Goal: Task Accomplishment & Management: Use online tool/utility

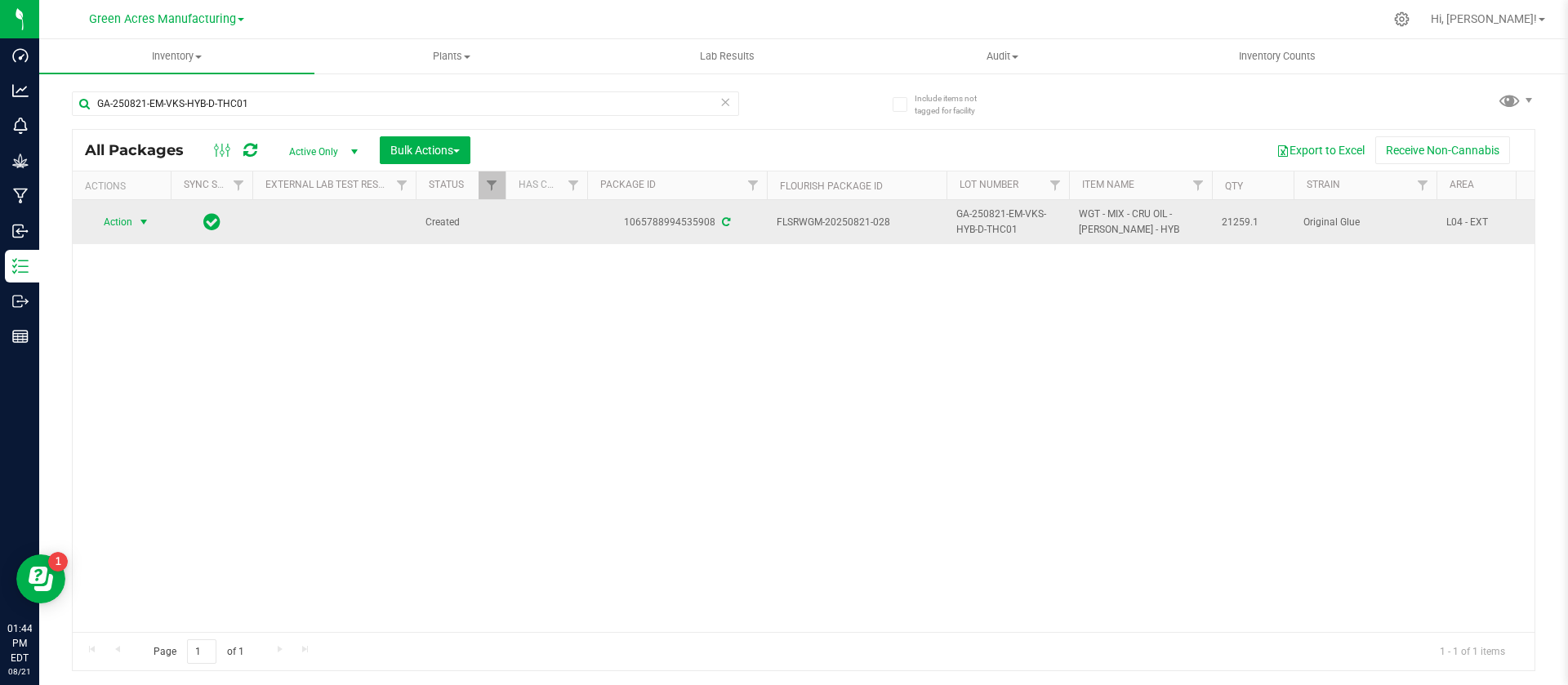
type input "GA-250821-EM-VKS-HYB-D-THC01"
click at [129, 222] on span "Action" at bounding box center [111, 222] width 44 height 23
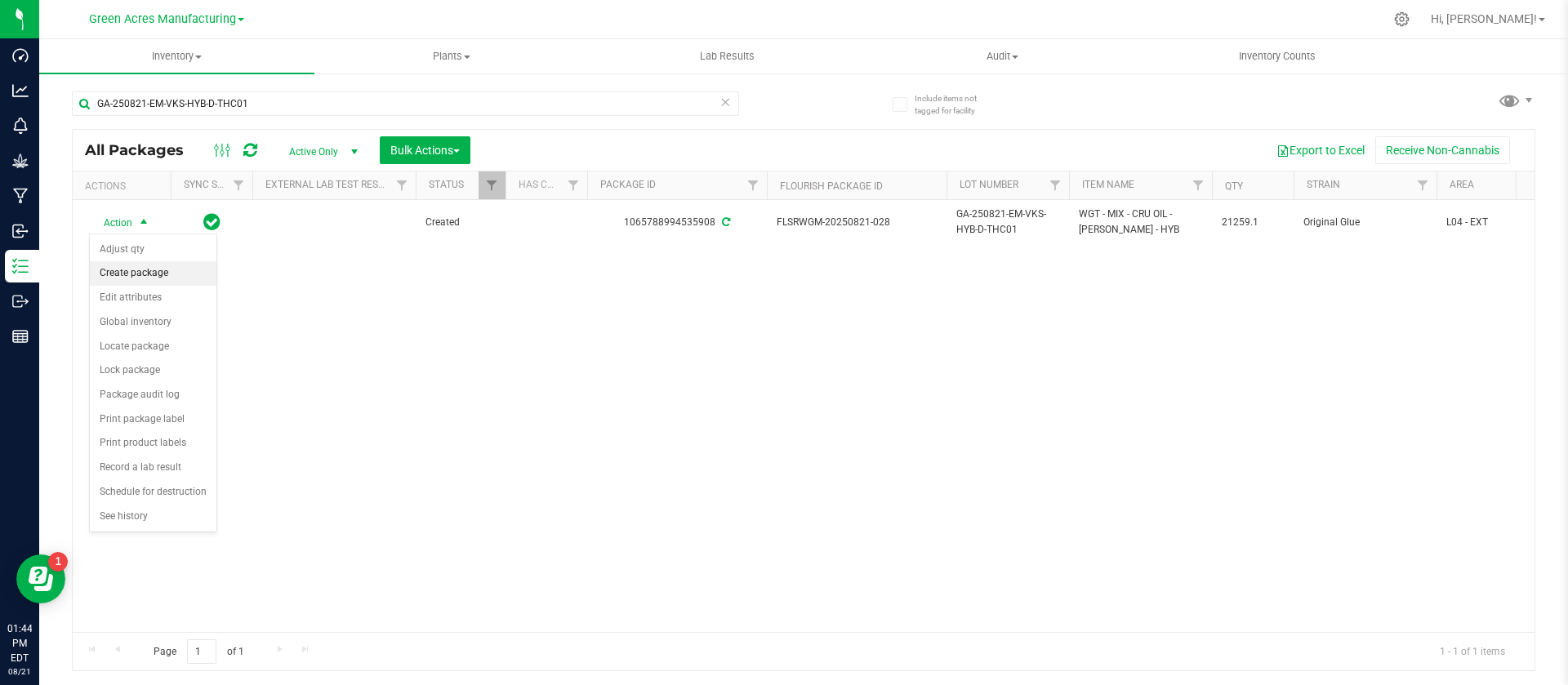
click at [126, 266] on li "Create package" at bounding box center [154, 273] width 127 height 24
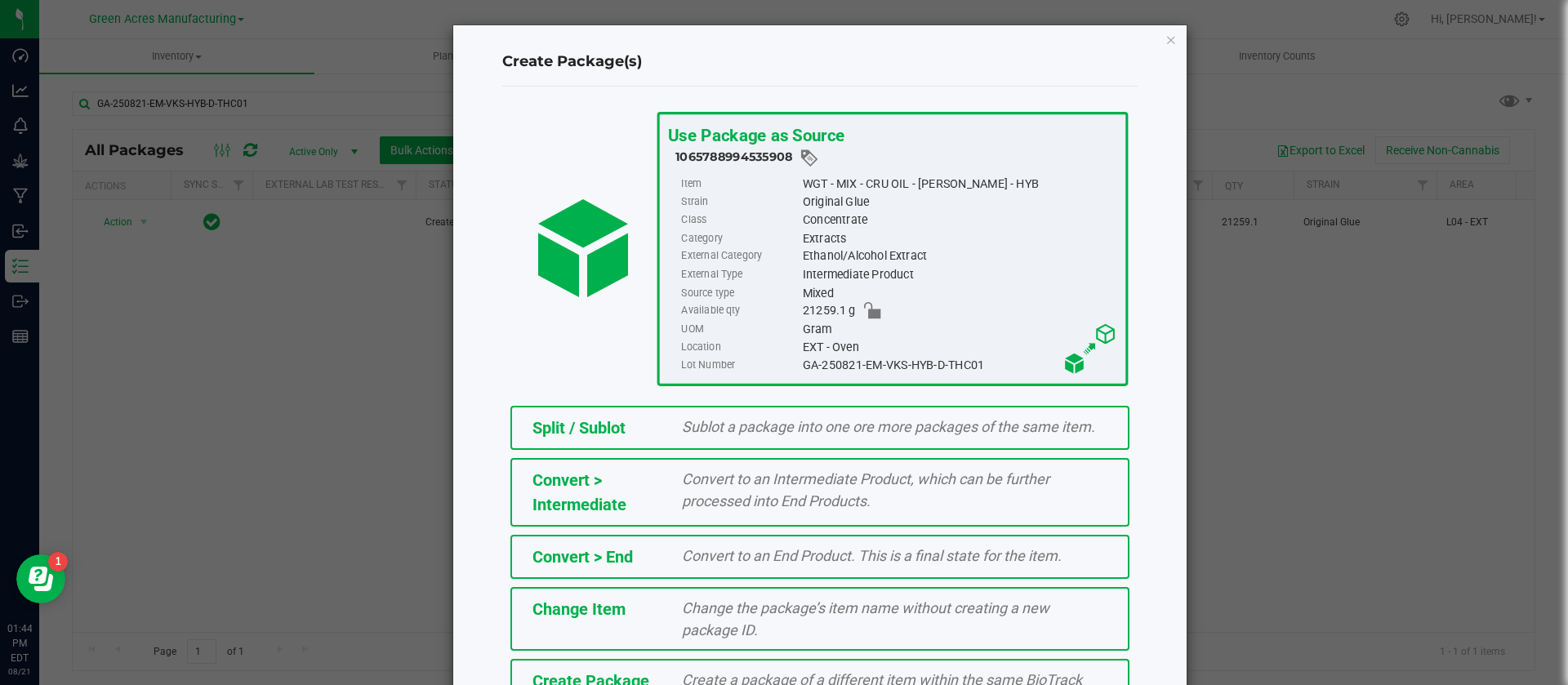
drag, startPoint x: 1567, startPoint y: 313, endPoint x: 815, endPoint y: 410, distance: 758.2
click at [815, 410] on div "Split / Sublot Sublot a package into one ore more packages of the same item." at bounding box center [820, 428] width 619 height 44
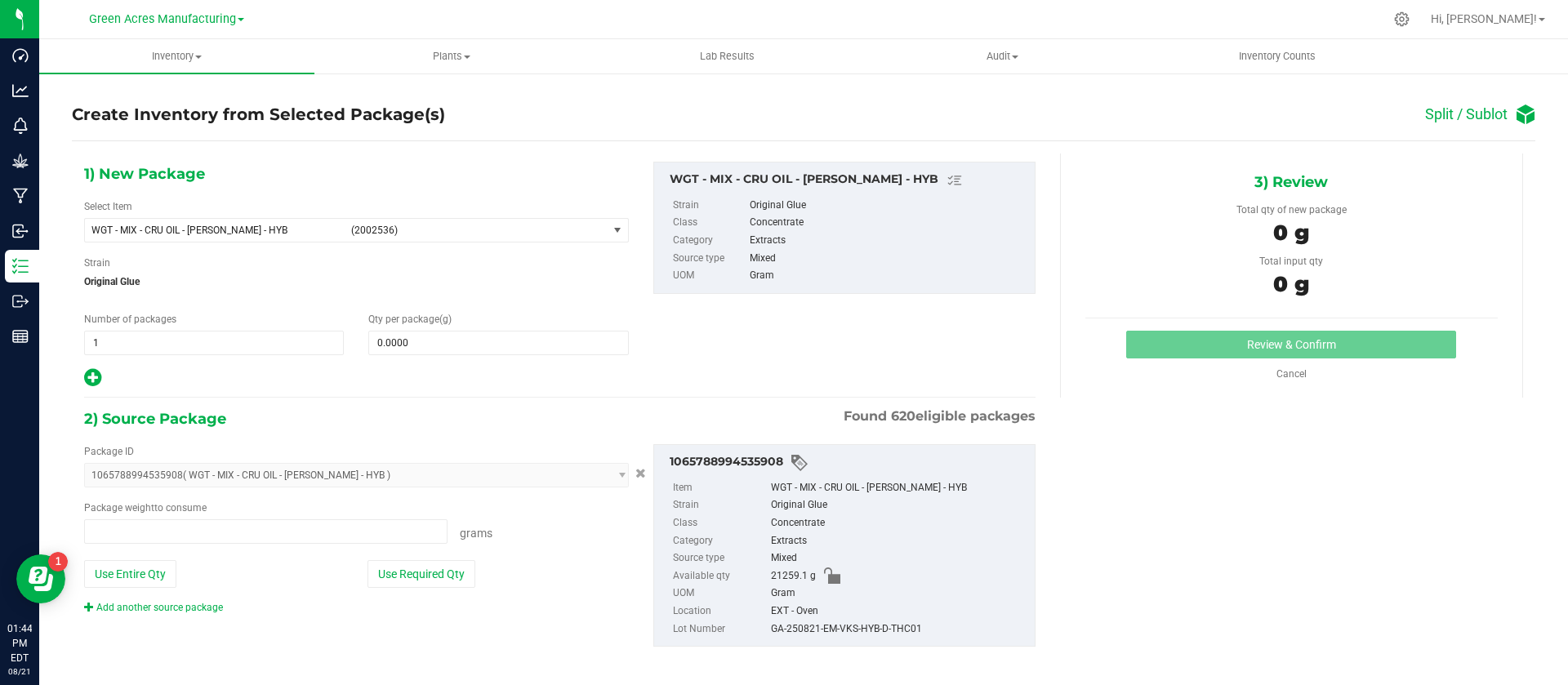
type input "0.0000 g"
click at [285, 230] on span "WGT - MIX - CRU OIL - [PERSON_NAME] - HYB" at bounding box center [216, 230] width 250 height 12
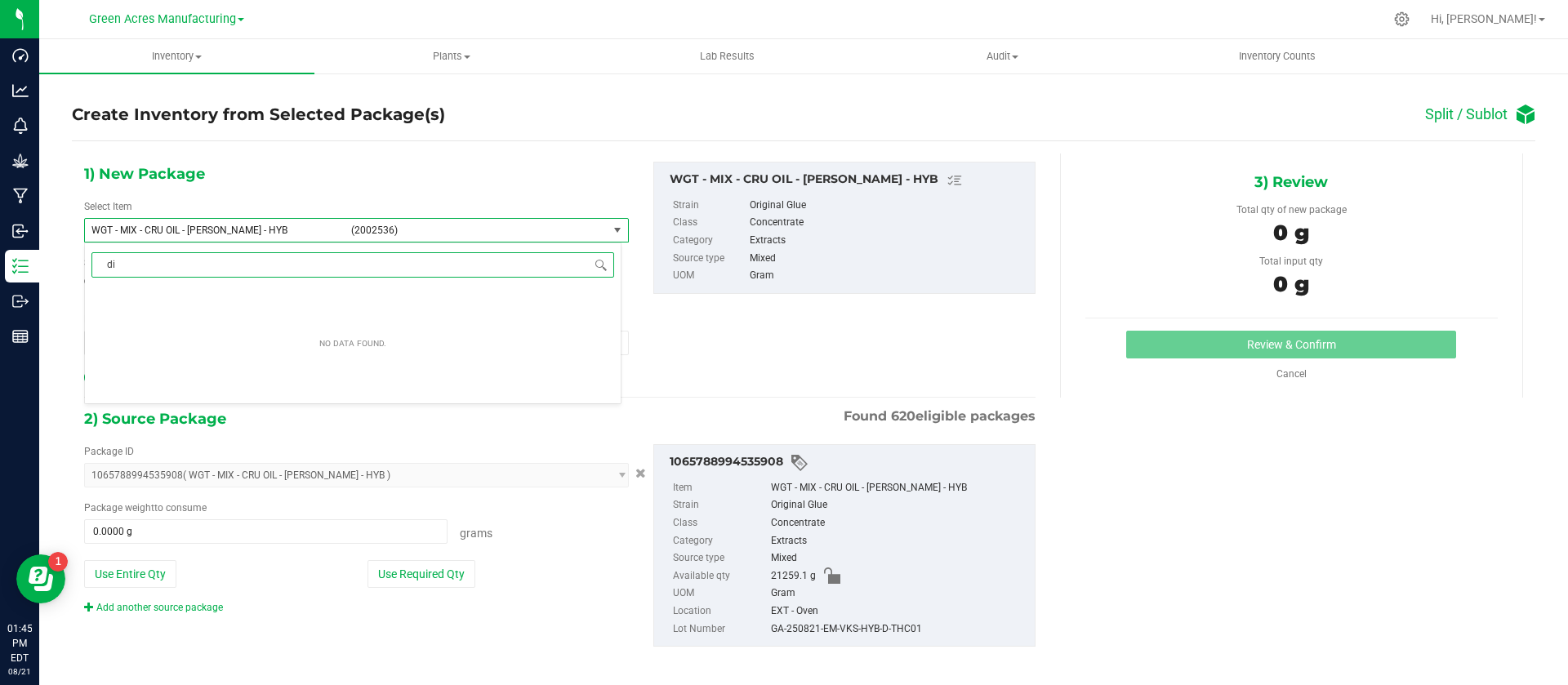
type input "d"
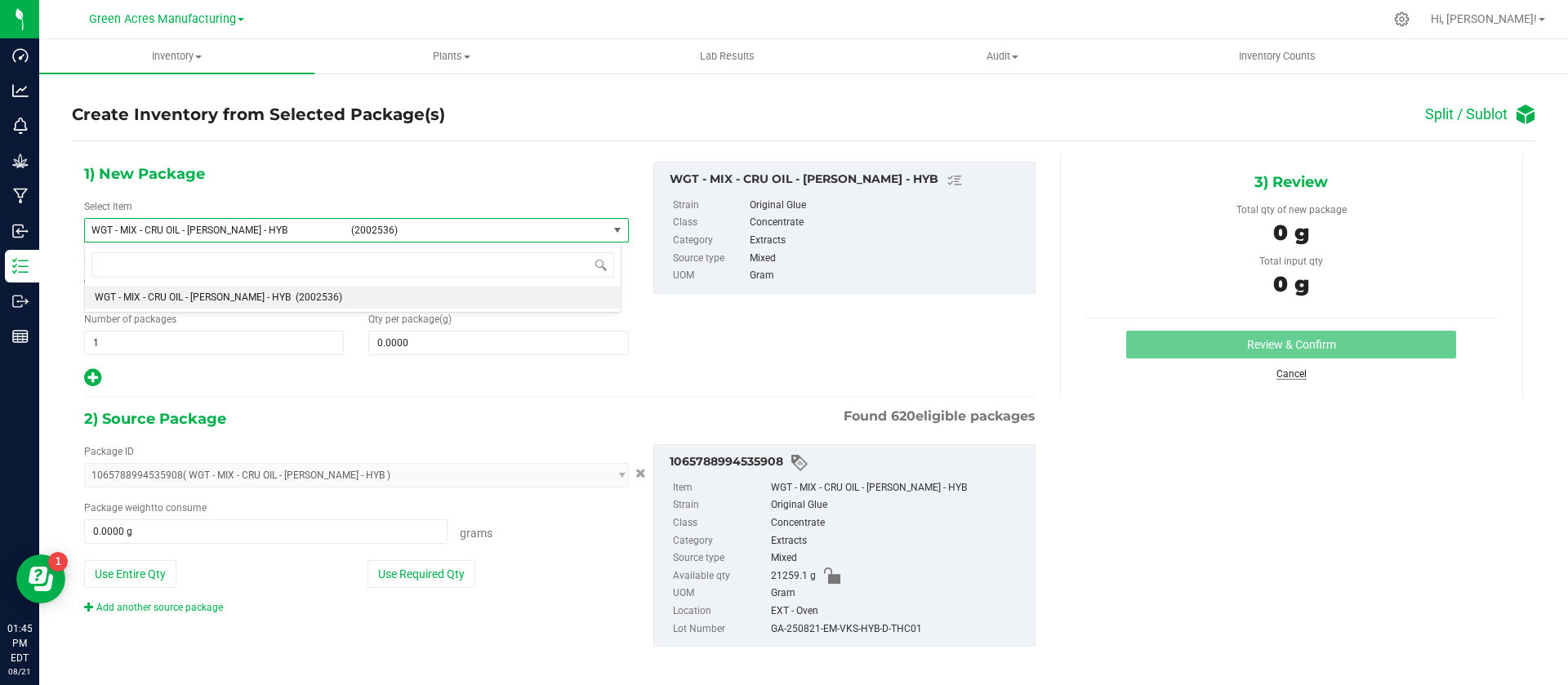
click at [1280, 372] on link "Cancel" at bounding box center [1292, 374] width 30 height 12
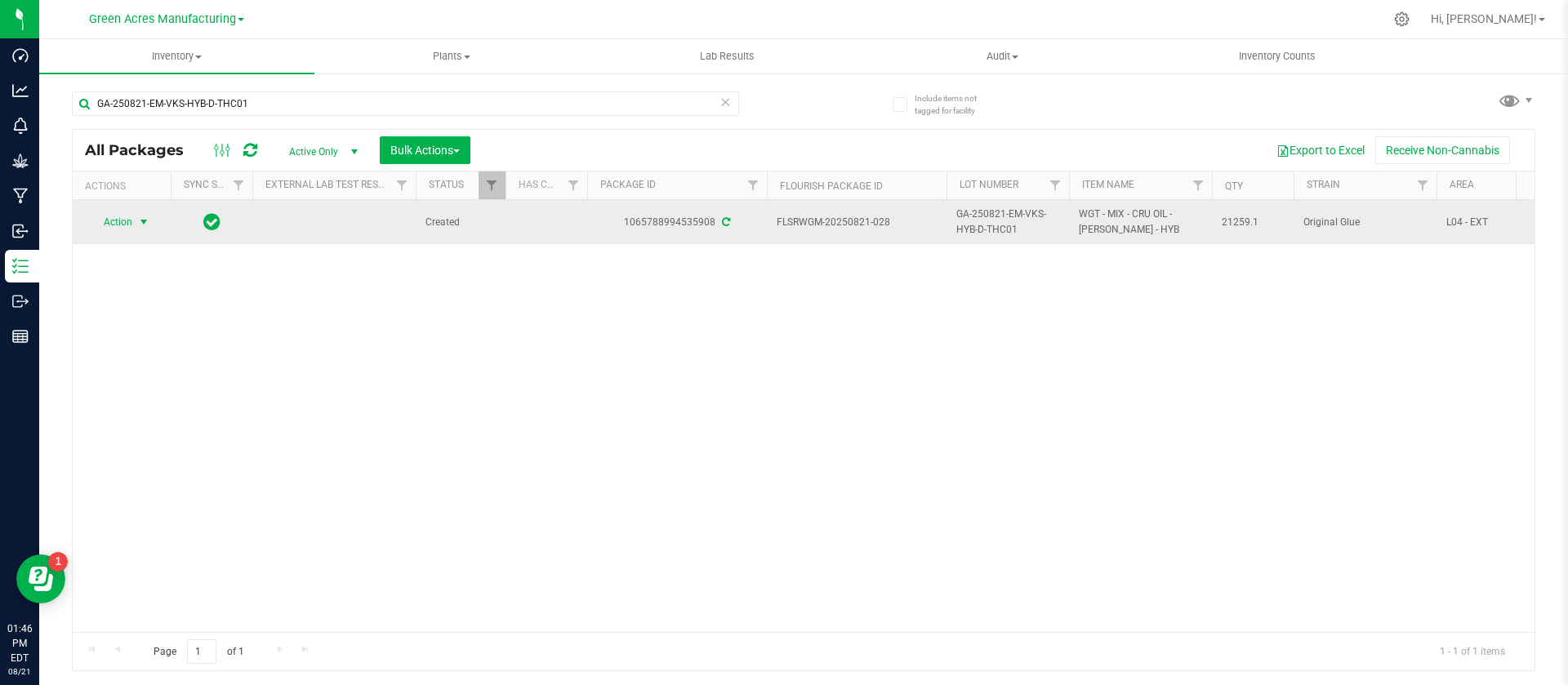
click at [137, 223] on span "select" at bounding box center [144, 222] width 21 height 23
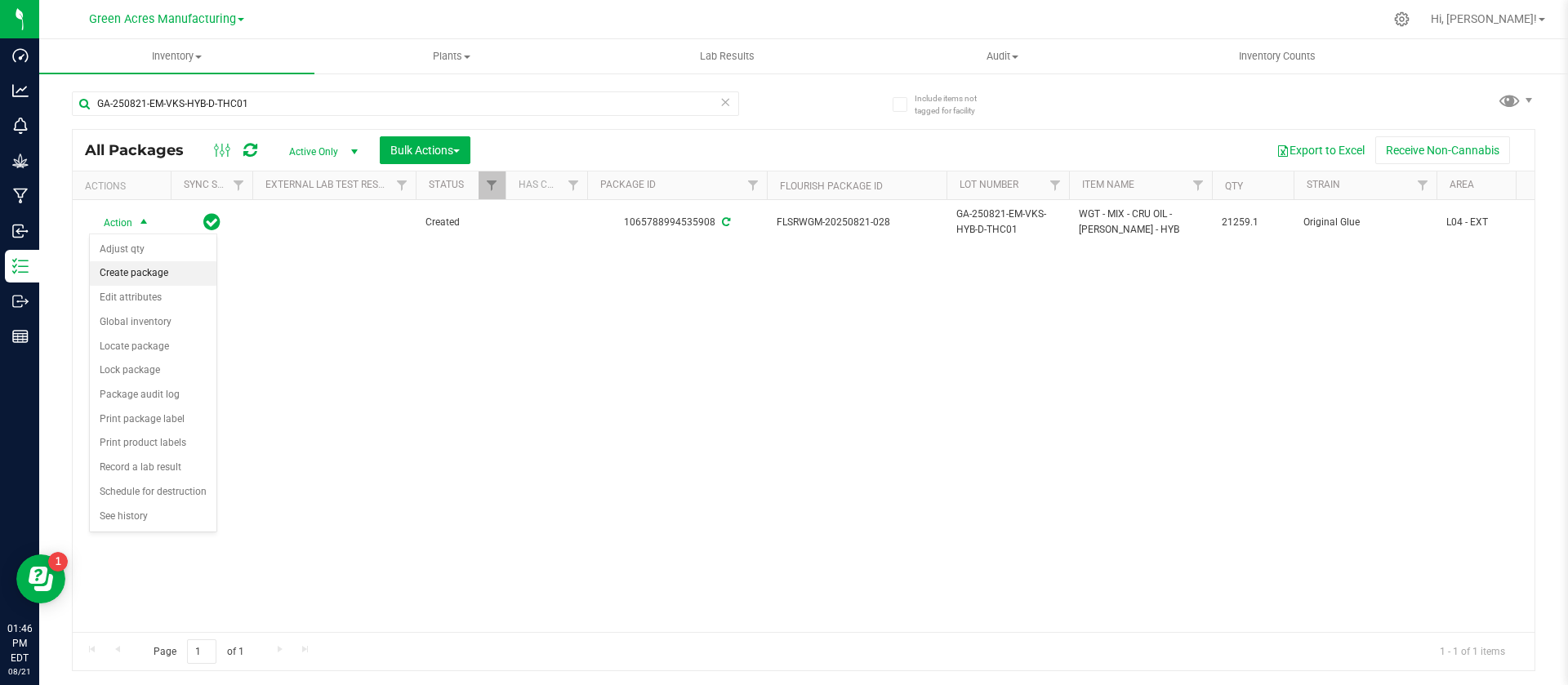
click at [139, 271] on li "Create package" at bounding box center [154, 273] width 127 height 24
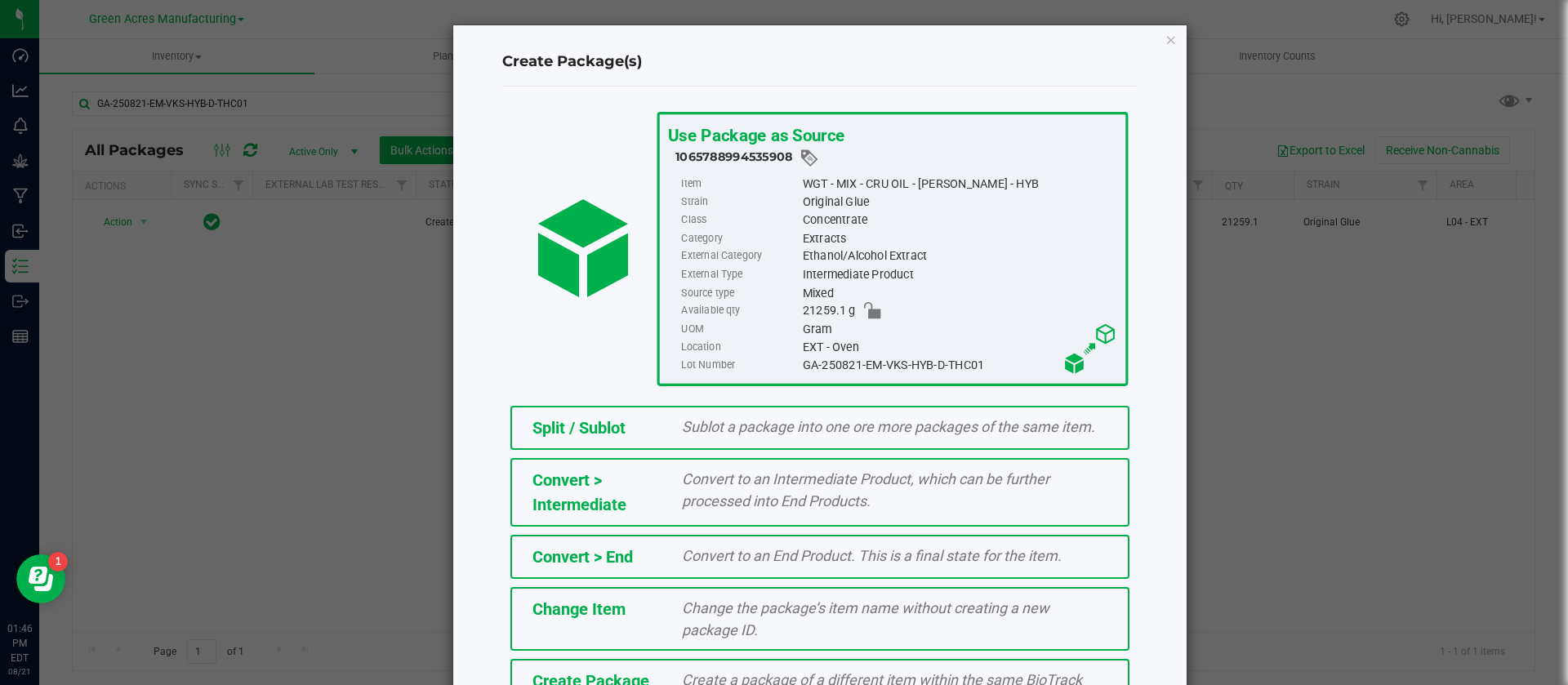
click at [739, 680] on span "Create a package of a different item within the same BioTrack phase." at bounding box center [882, 691] width 400 height 39
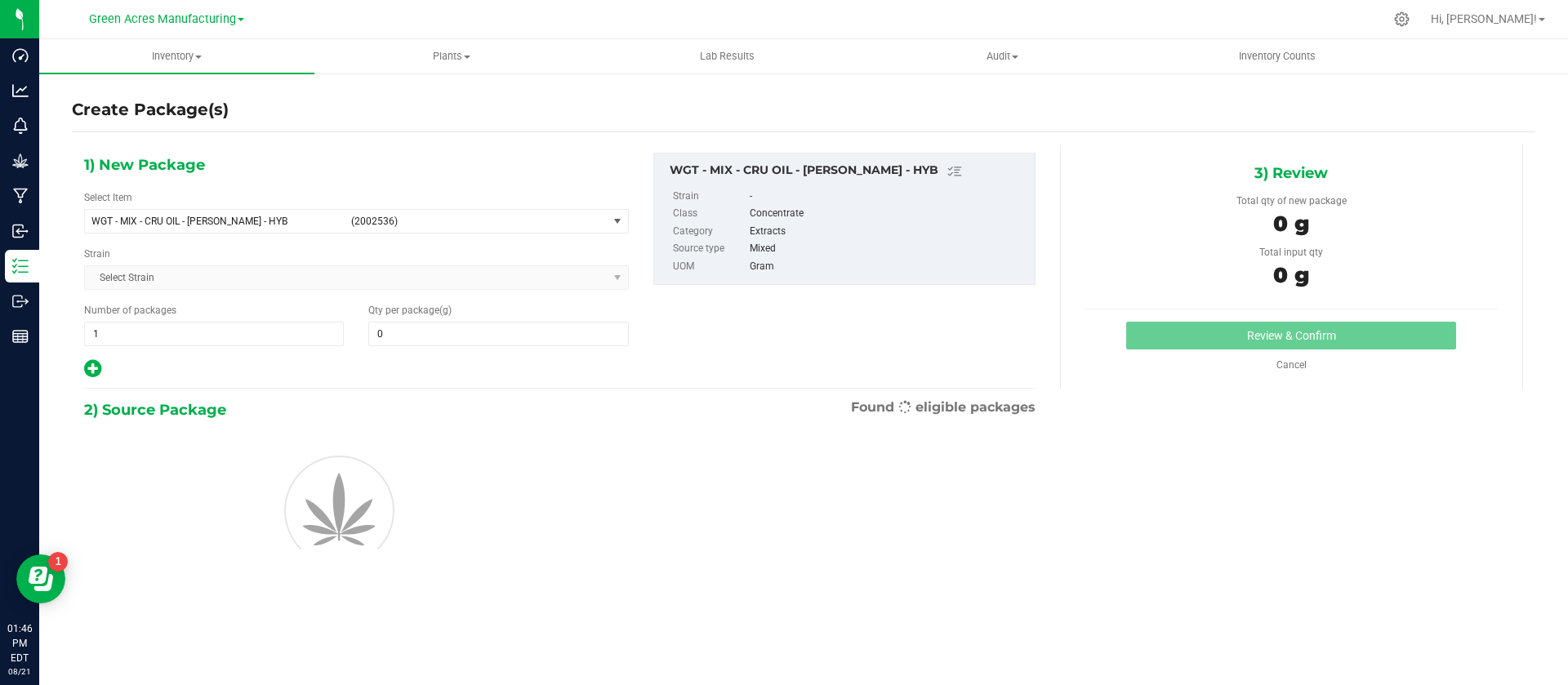
type input "0.0000"
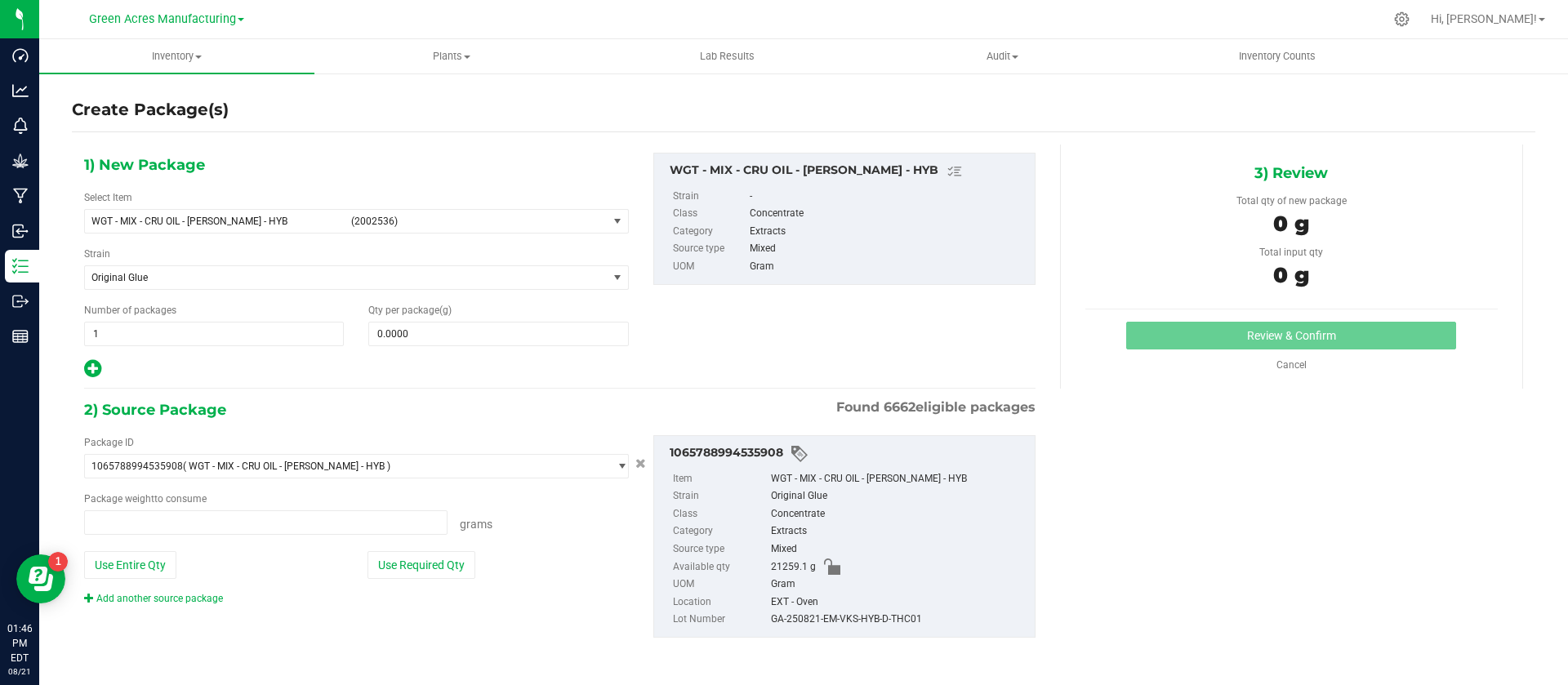
type input "0.0000 g"
click at [550, 219] on span "(2002536)" at bounding box center [476, 221] width 250 height 12
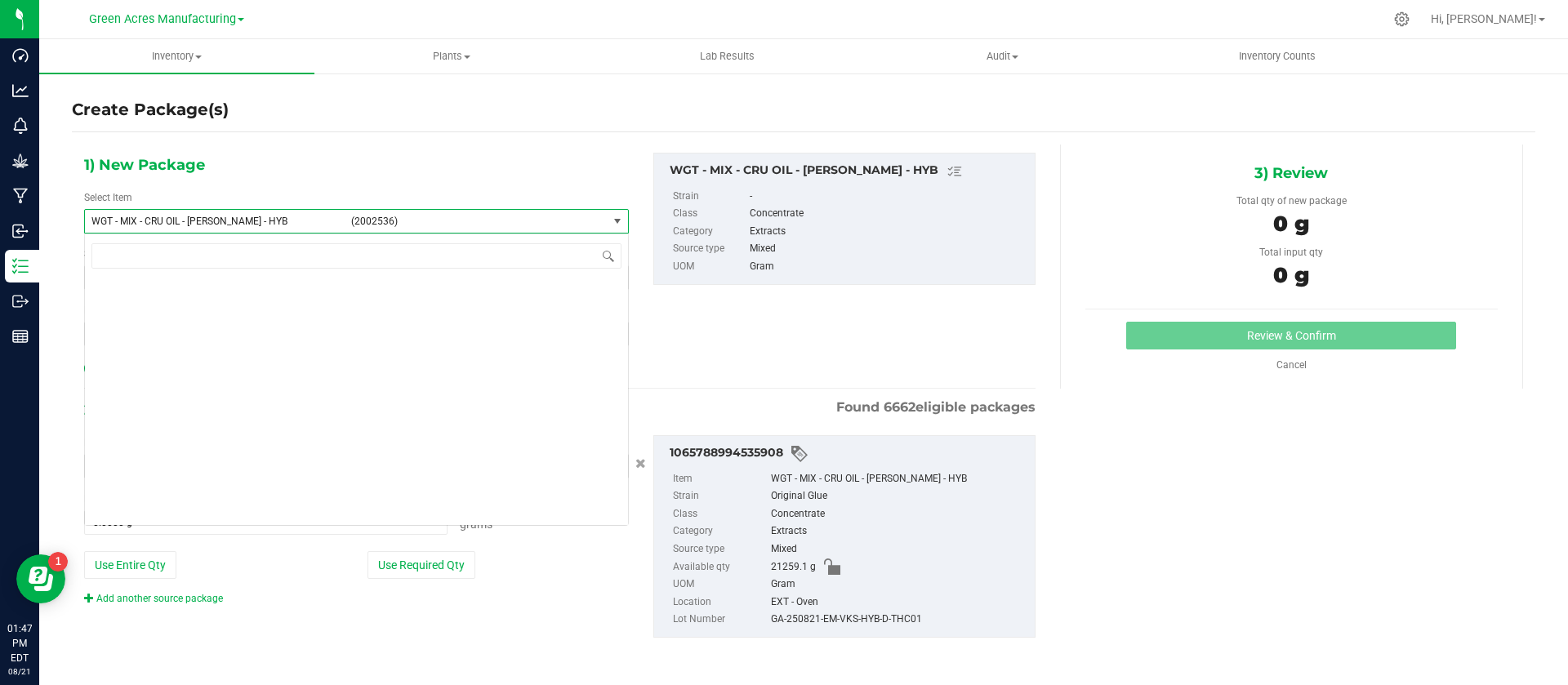
scroll to position [364028, 0]
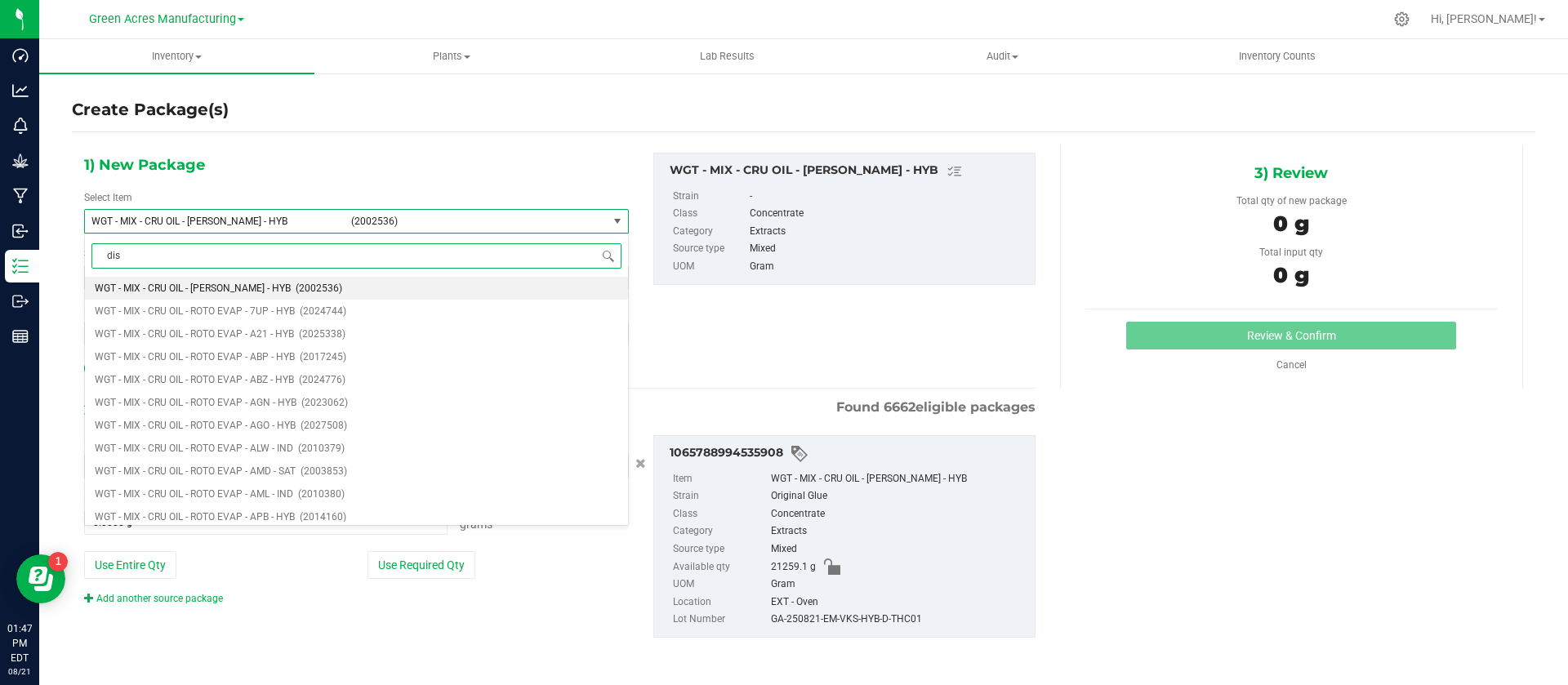
type input "dis"
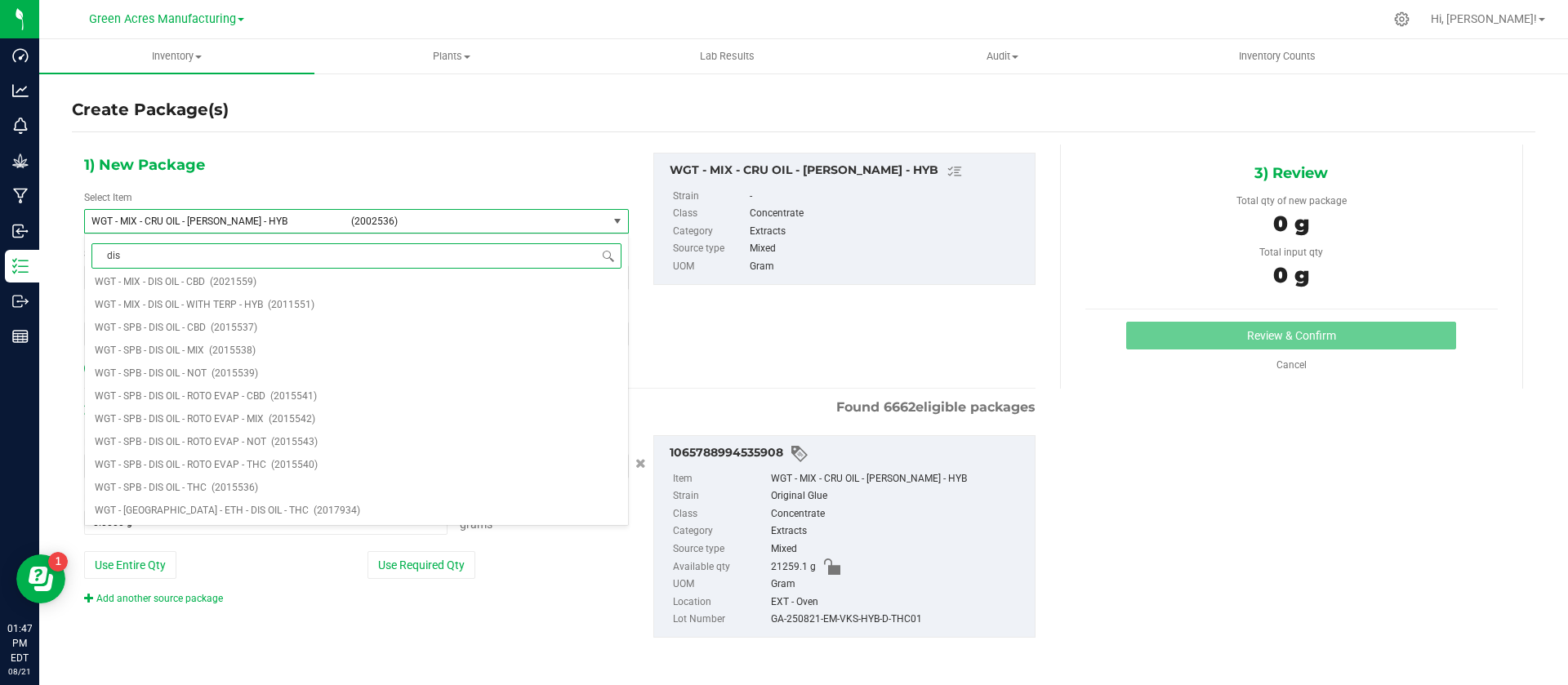
scroll to position [0, 0]
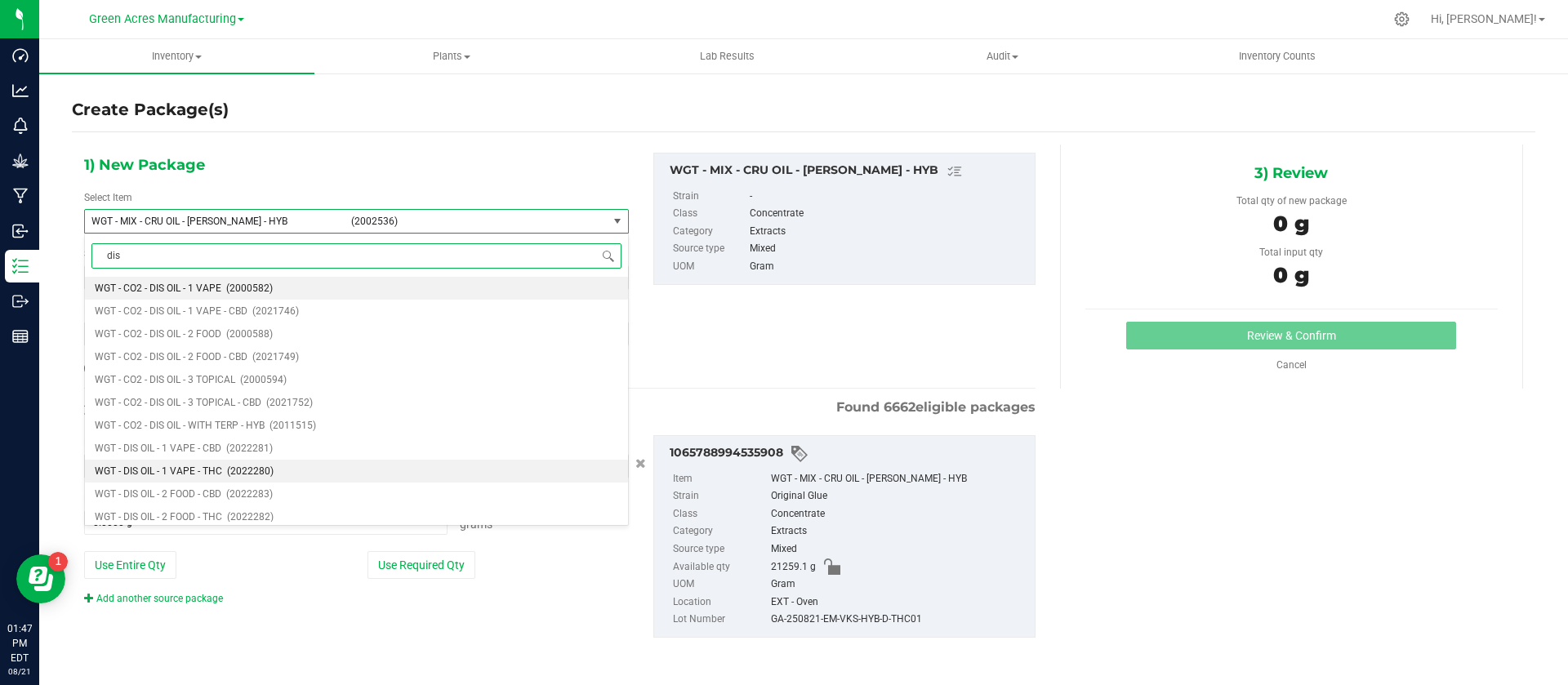
click at [281, 470] on li "WGT - DIS OIL - 1 VAPE - THC (2022280)" at bounding box center [356, 472] width 543 height 23
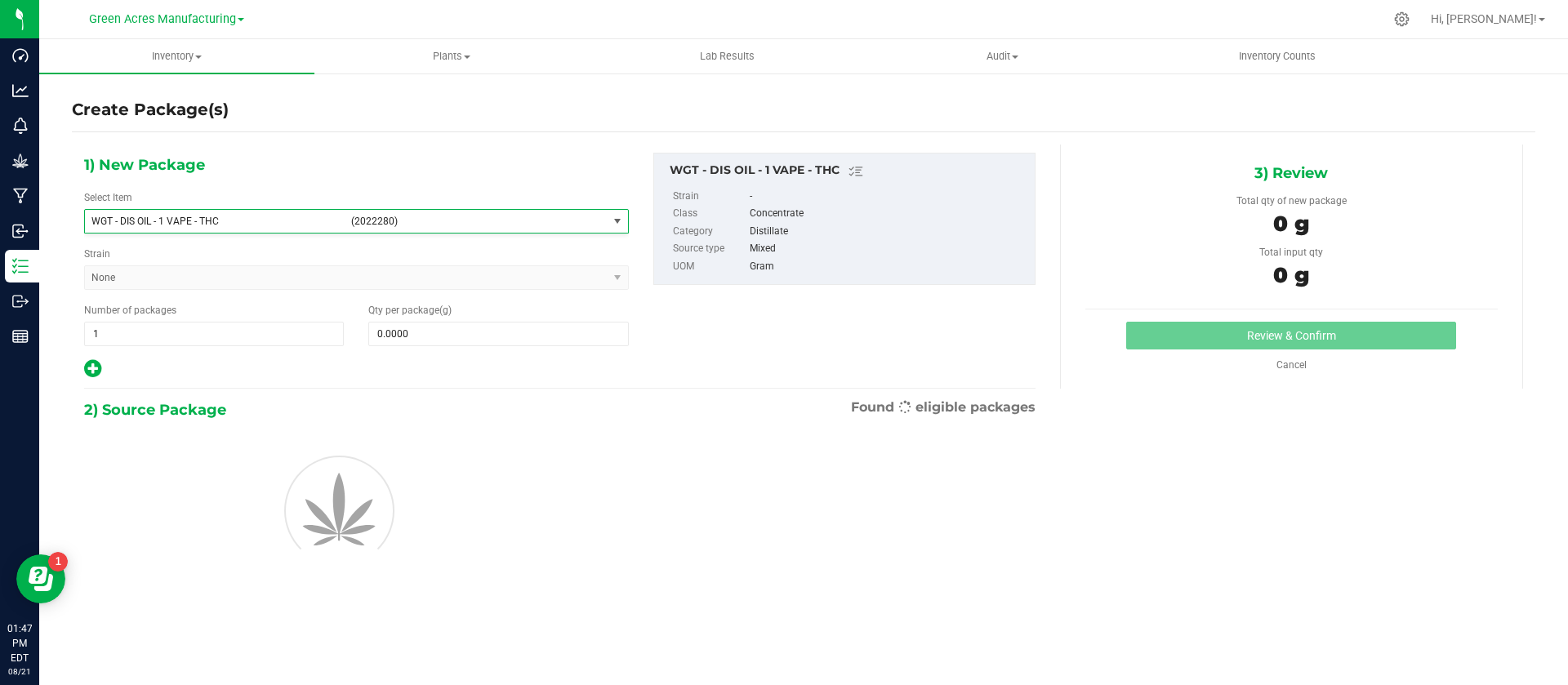
type input "0.0000"
click at [438, 327] on span at bounding box center [498, 333] width 260 height 24
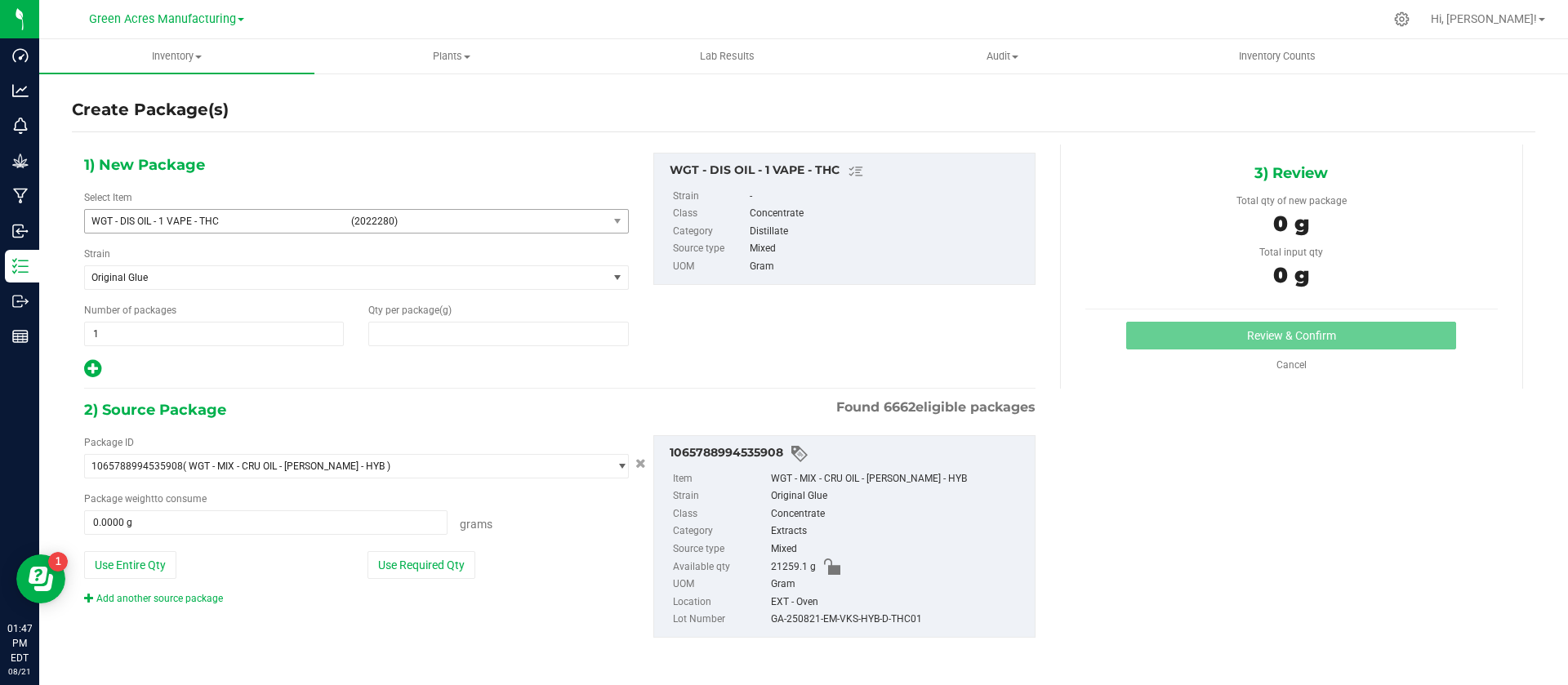
type input "0.0000"
click at [393, 337] on span at bounding box center [498, 333] width 260 height 24
paste input "3198.7"
type input "3198.7"
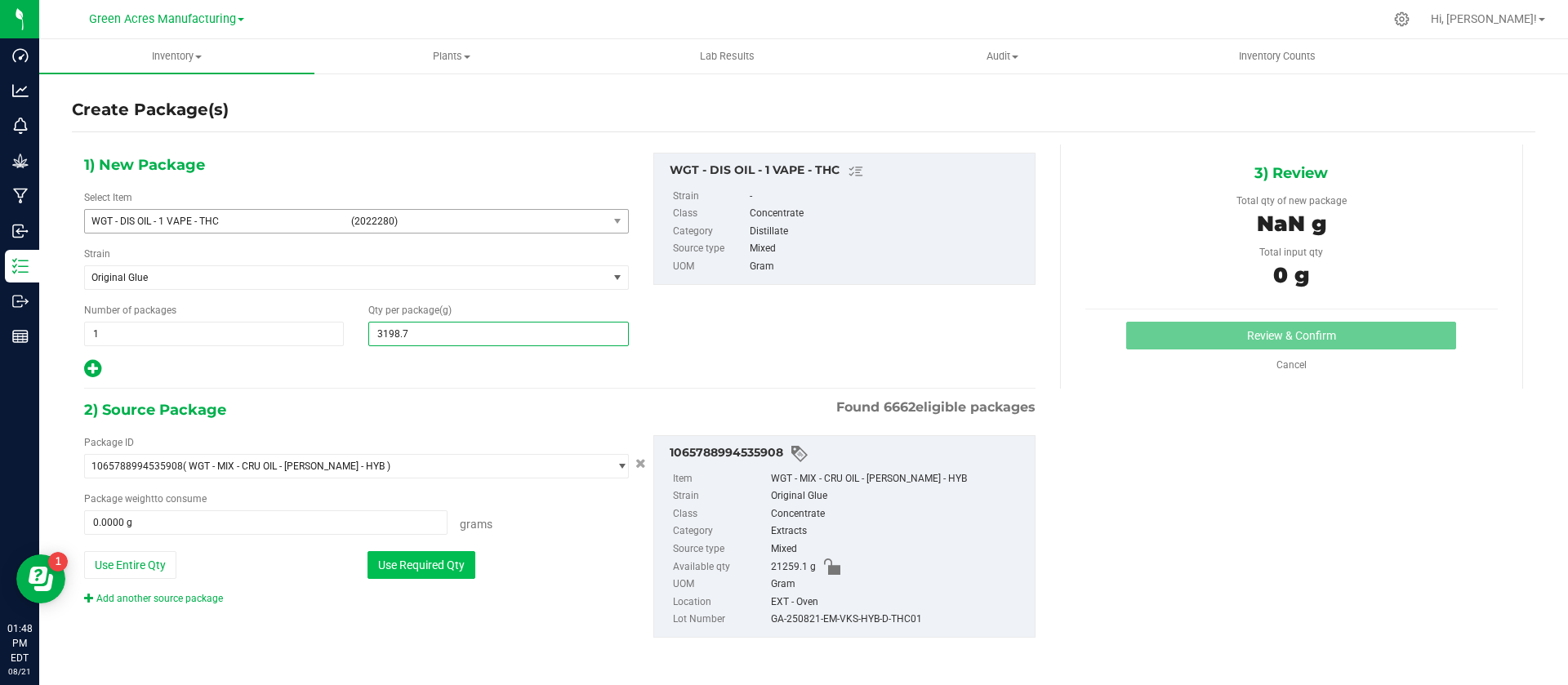
type input "3,198.7000"
click at [433, 559] on button "Use Required Qty" at bounding box center [421, 564] width 108 height 28
type input "3198.7000 g"
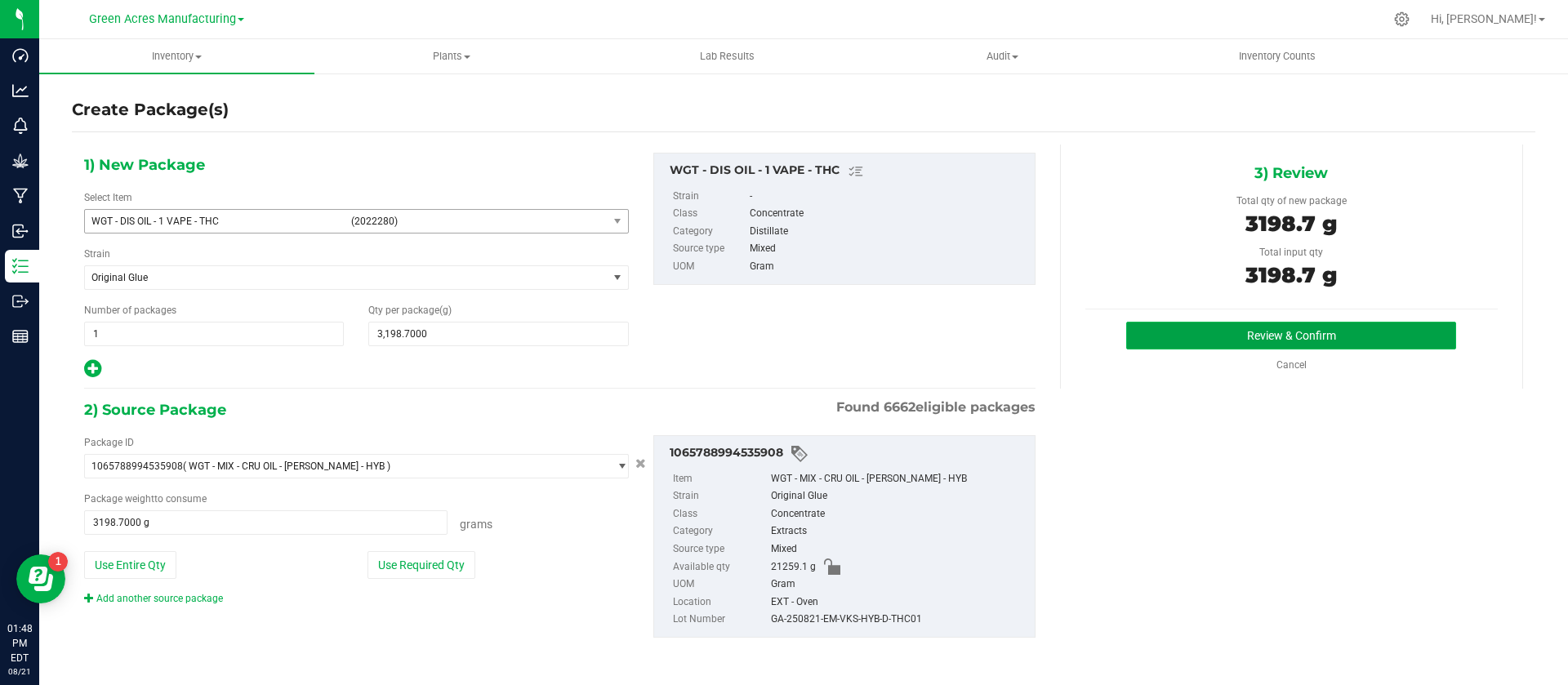
click at [1232, 337] on button "Review & Confirm" at bounding box center [1291, 335] width 330 height 28
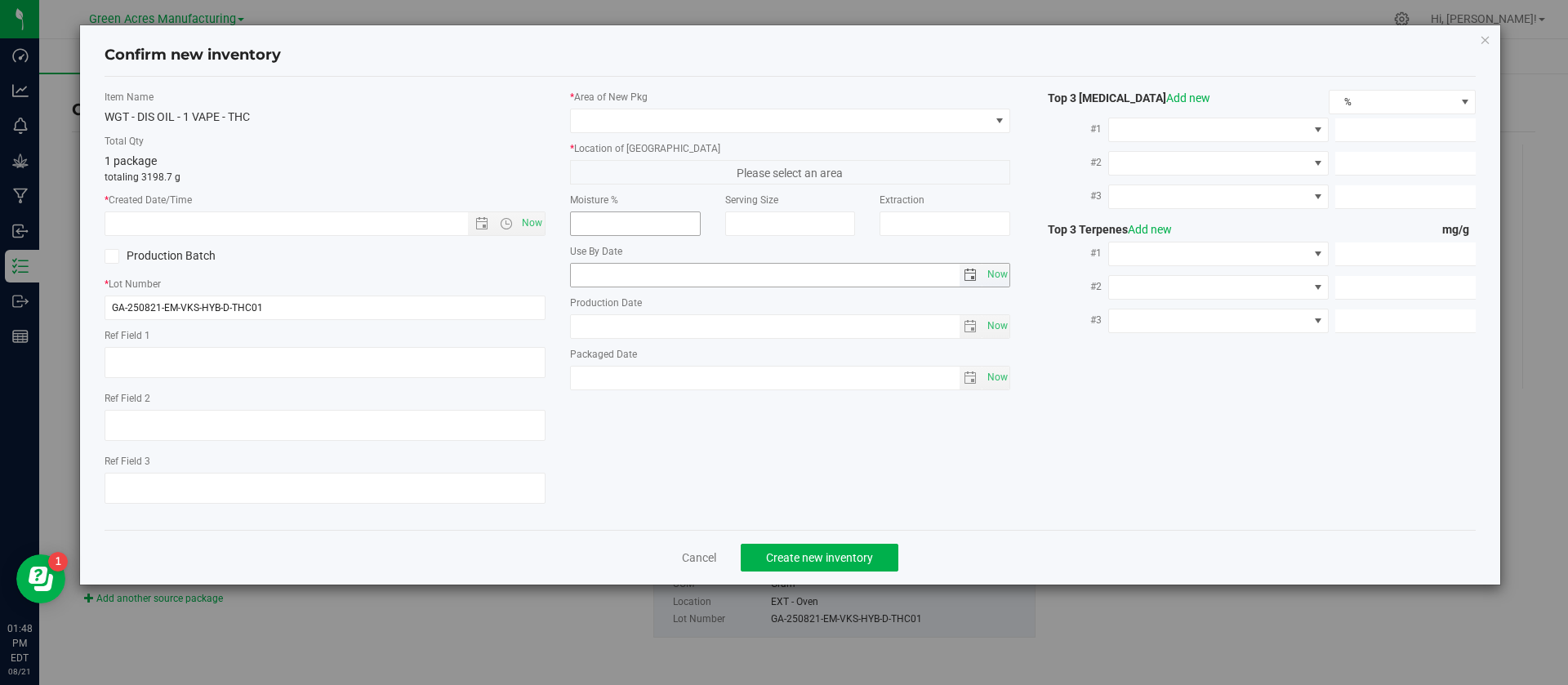
type textarea "EXT"
click at [527, 221] on span "Now" at bounding box center [531, 223] width 28 height 24
type input "[DATE] 1:48 PM"
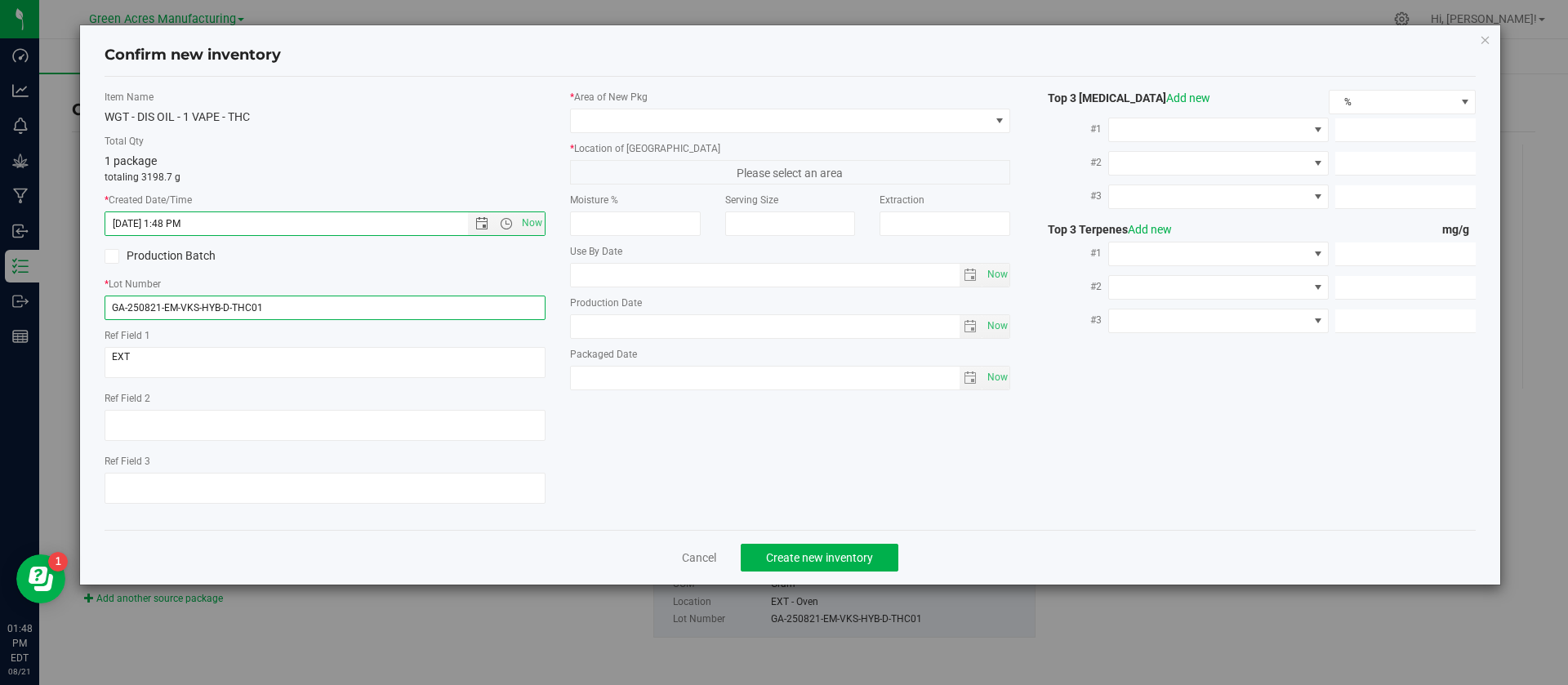
click at [403, 305] on input "GA-250821-EM-VKS-HYB-D-THC01" at bounding box center [325, 307] width 441 height 24
type input "GA-250821-EM-VKS-HYB-D-THC01-D1A"
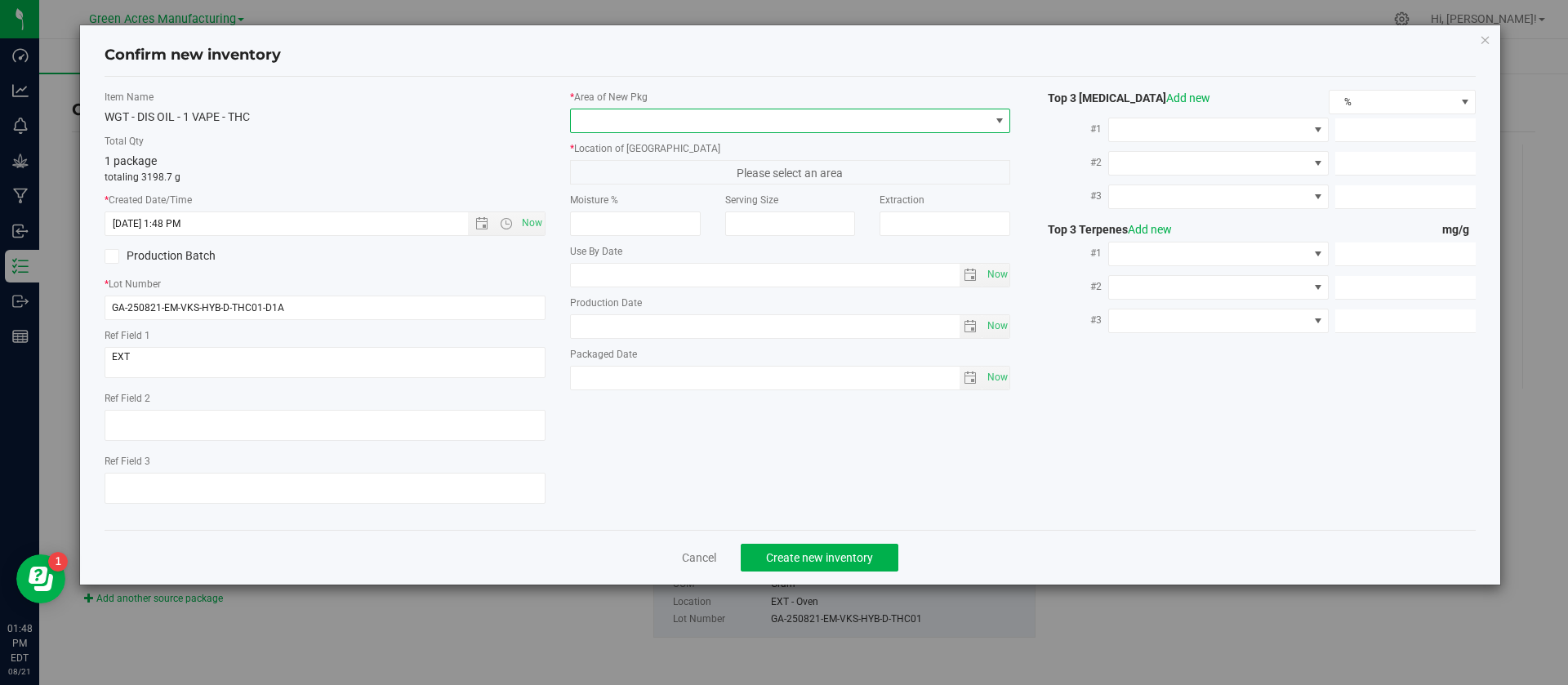
click at [584, 121] on span at bounding box center [780, 121] width 419 height 23
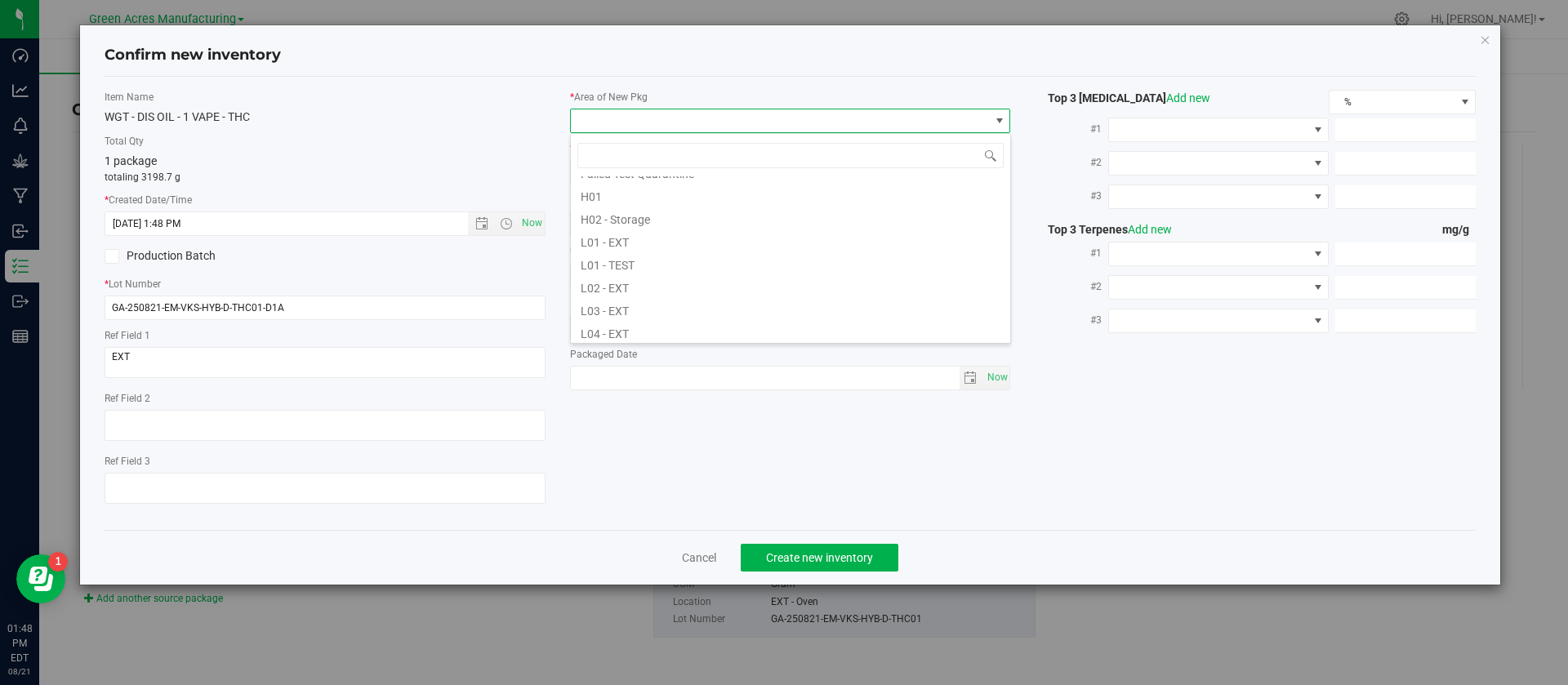
scroll to position [294, 0]
click at [684, 263] on li "L03 - EXT" at bounding box center [790, 260] width 439 height 23
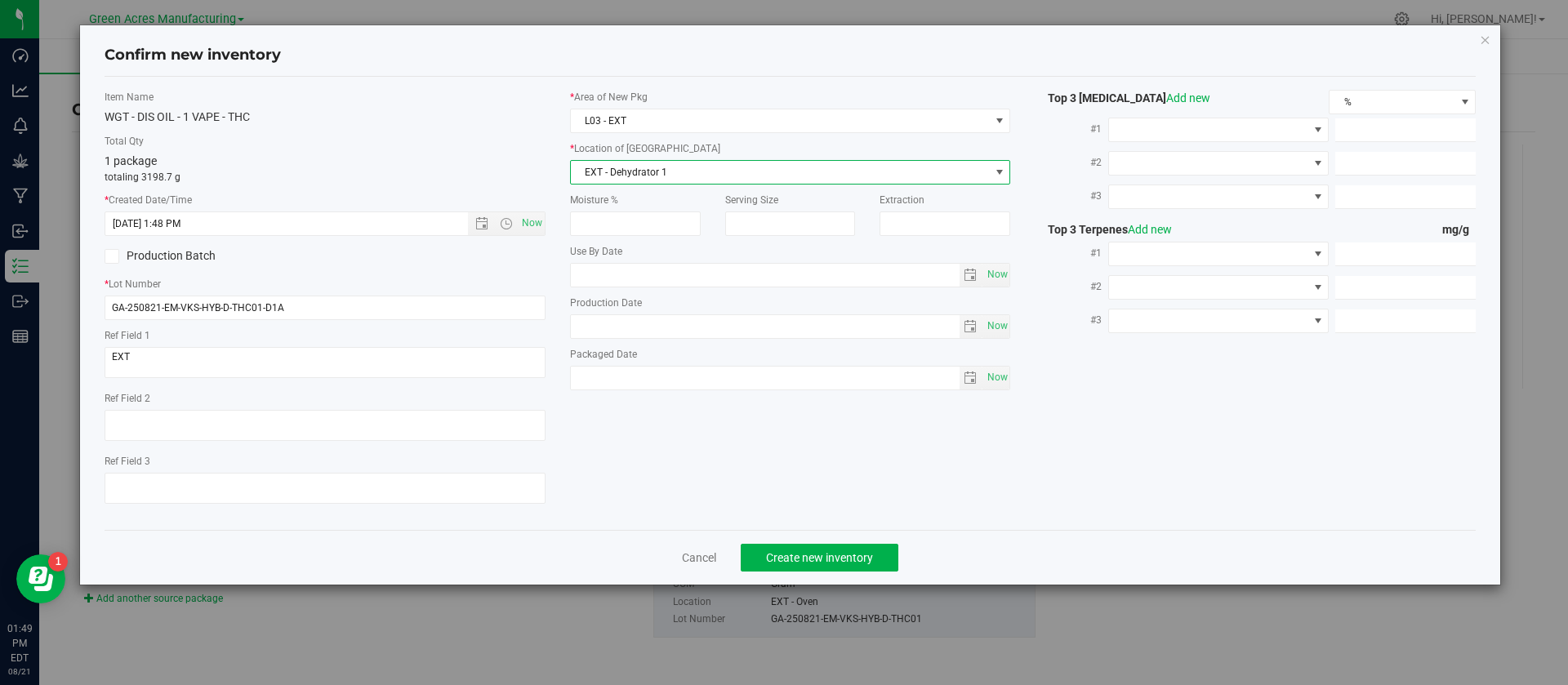
click at [661, 168] on span "EXT - Dehydrator 1" at bounding box center [780, 172] width 419 height 23
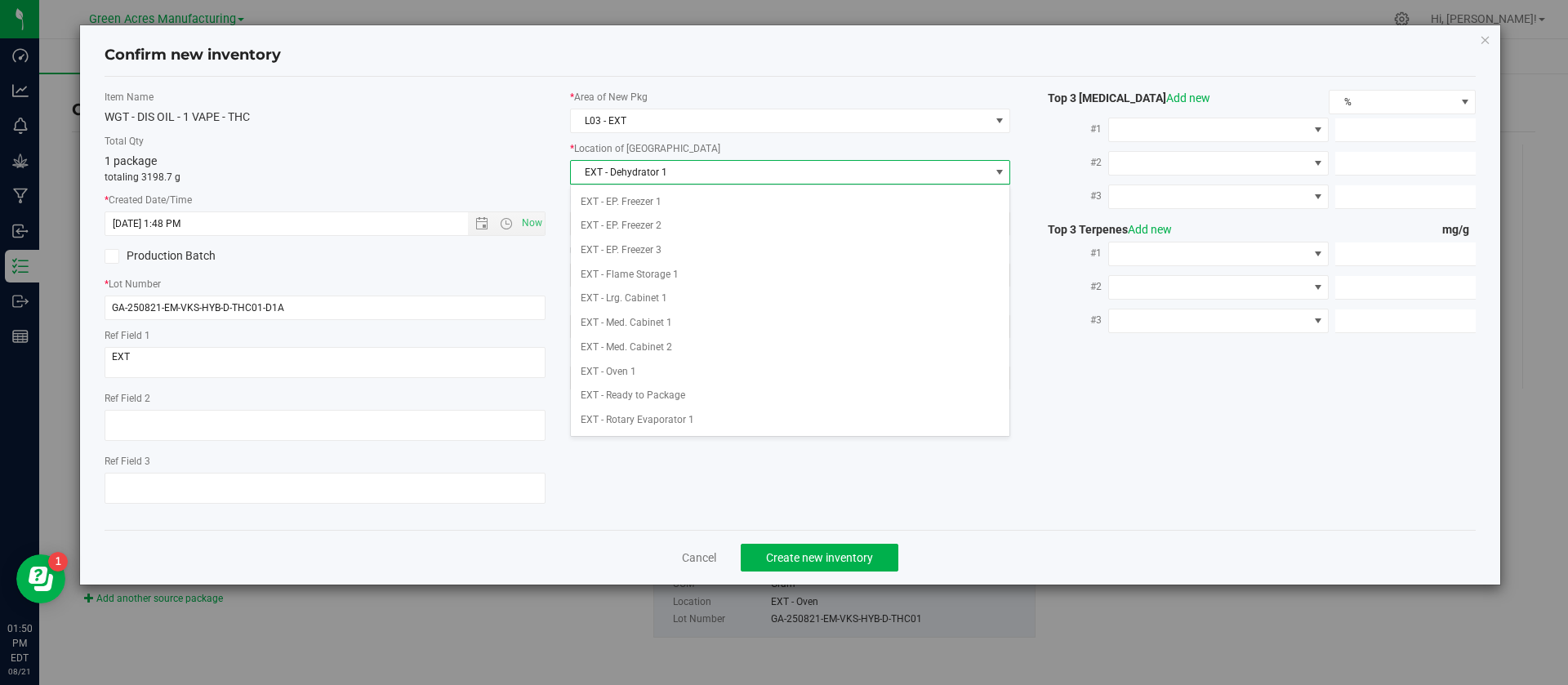
scroll to position [55, 0]
click at [638, 317] on li "EXT - Med. Cabinet 1" at bounding box center [790, 313] width 439 height 24
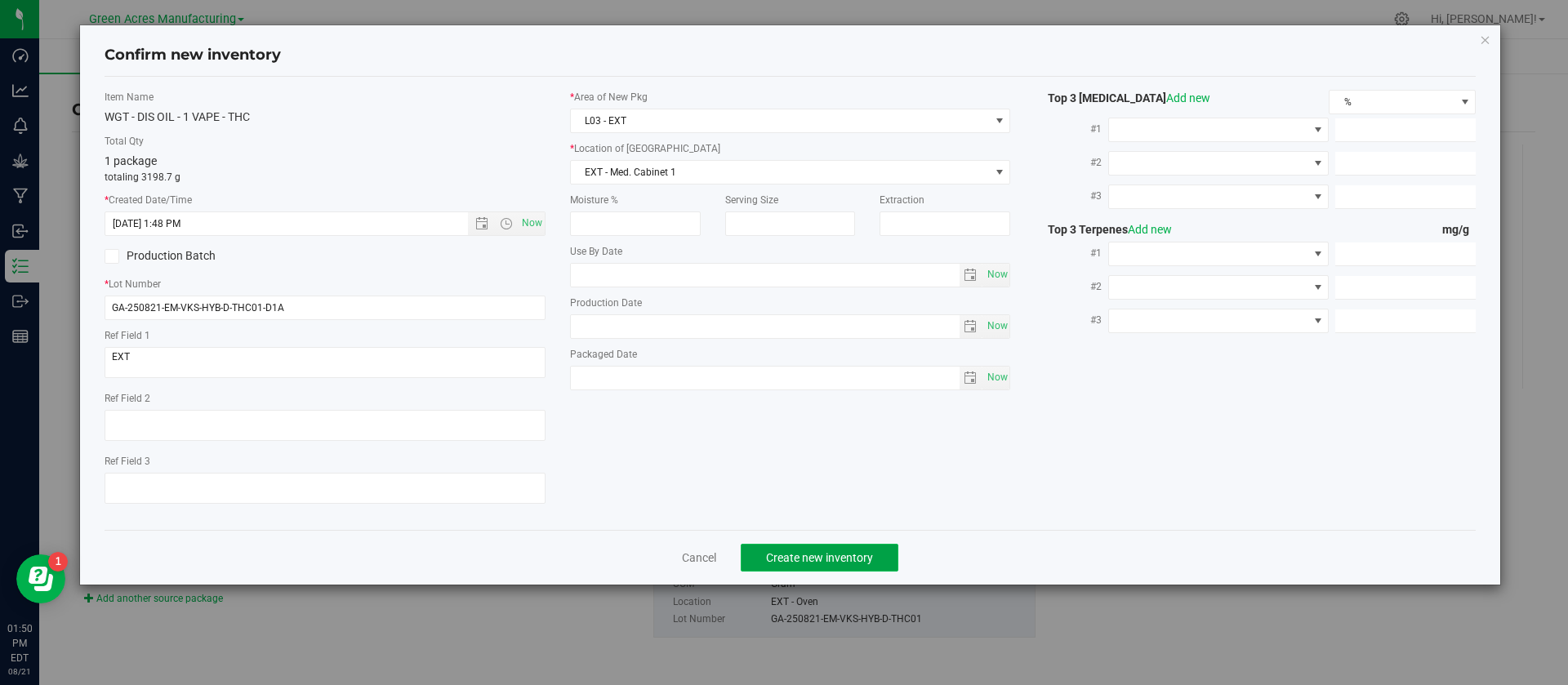
click at [810, 570] on button "Create new inventory" at bounding box center [820, 557] width 158 height 28
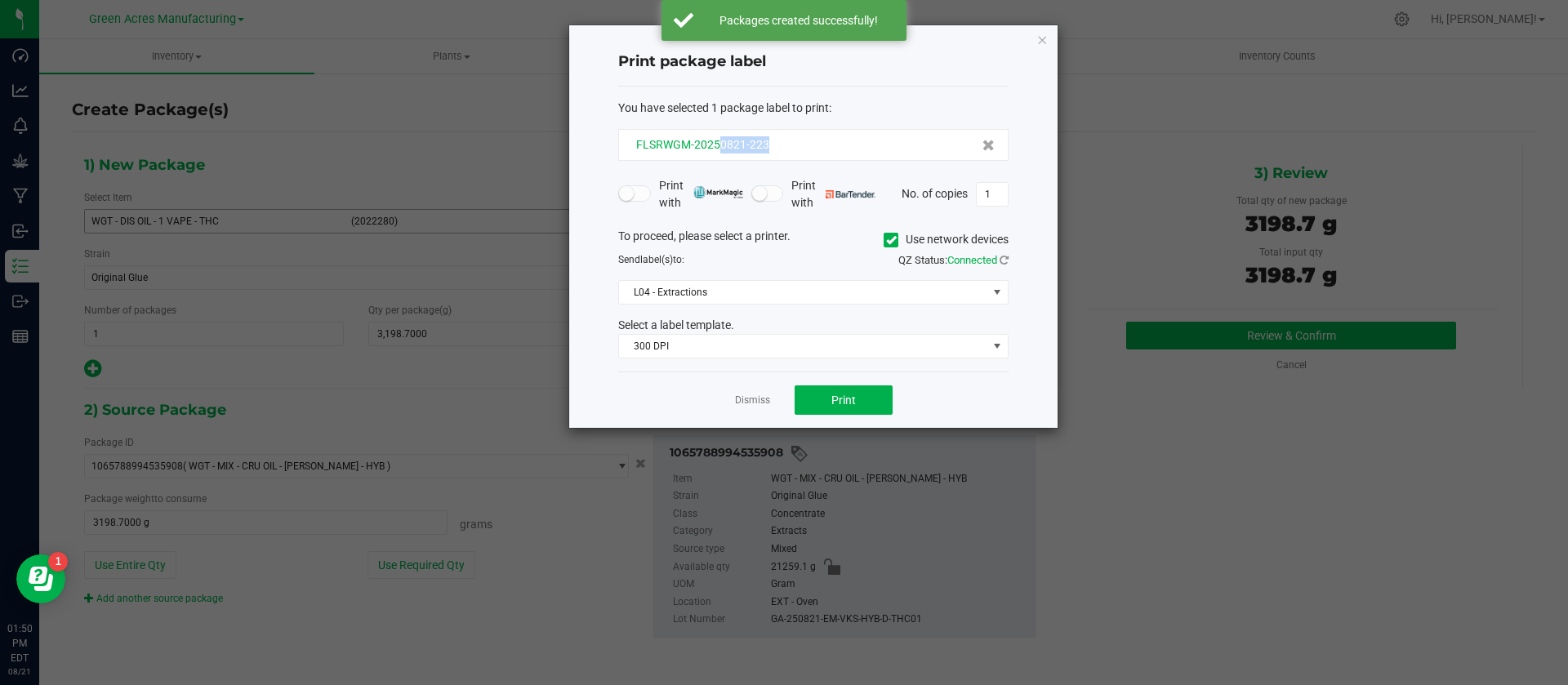
drag, startPoint x: 791, startPoint y: 145, endPoint x: 719, endPoint y: 150, distance: 72.2
click at [719, 150] on div "FLSRWGM-20250821-223" at bounding box center [813, 145] width 363 height 17
copy span "0821-223"
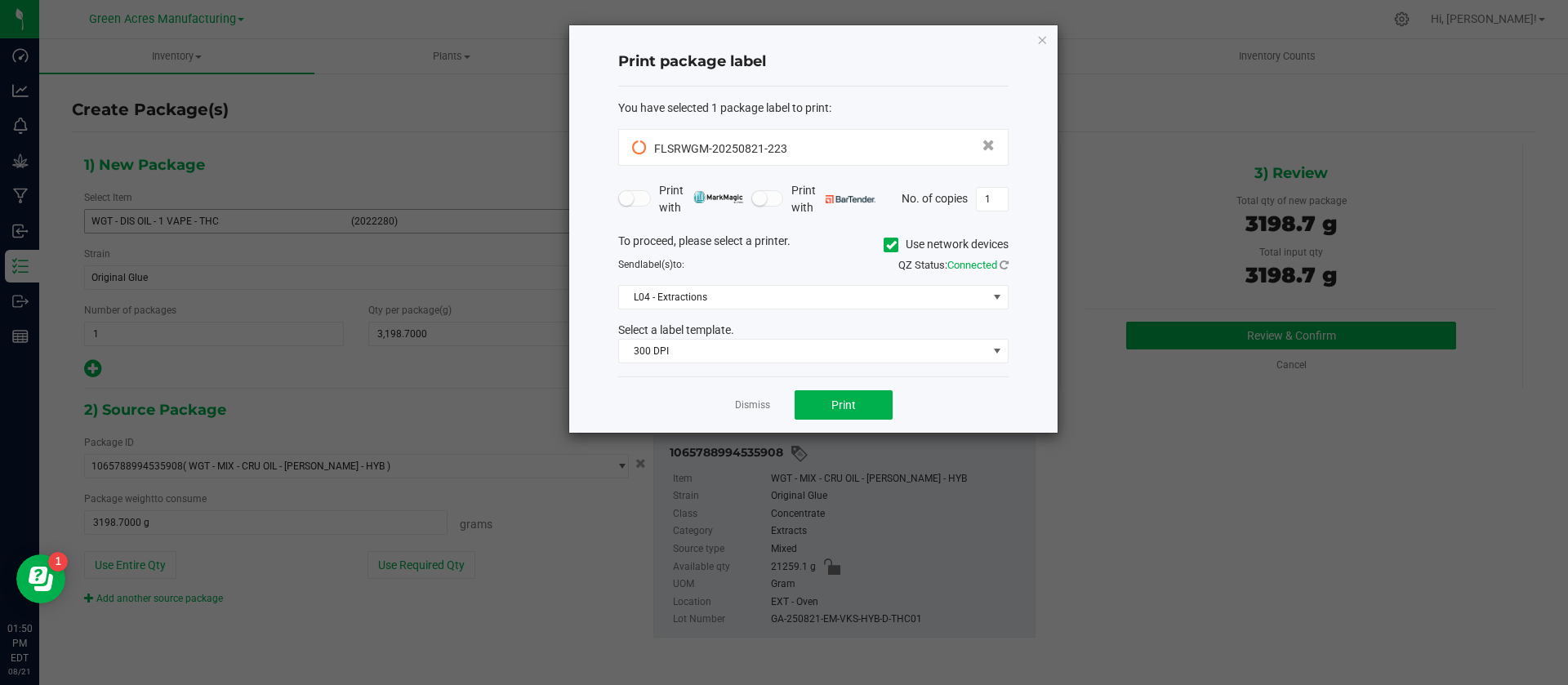
click at [926, 67] on h4 "Print package label" at bounding box center [813, 63] width 390 height 21
click at [990, 202] on input "1" at bounding box center [992, 199] width 31 height 23
type input "4"
click at [860, 390] on button "Print" at bounding box center [844, 405] width 98 height 29
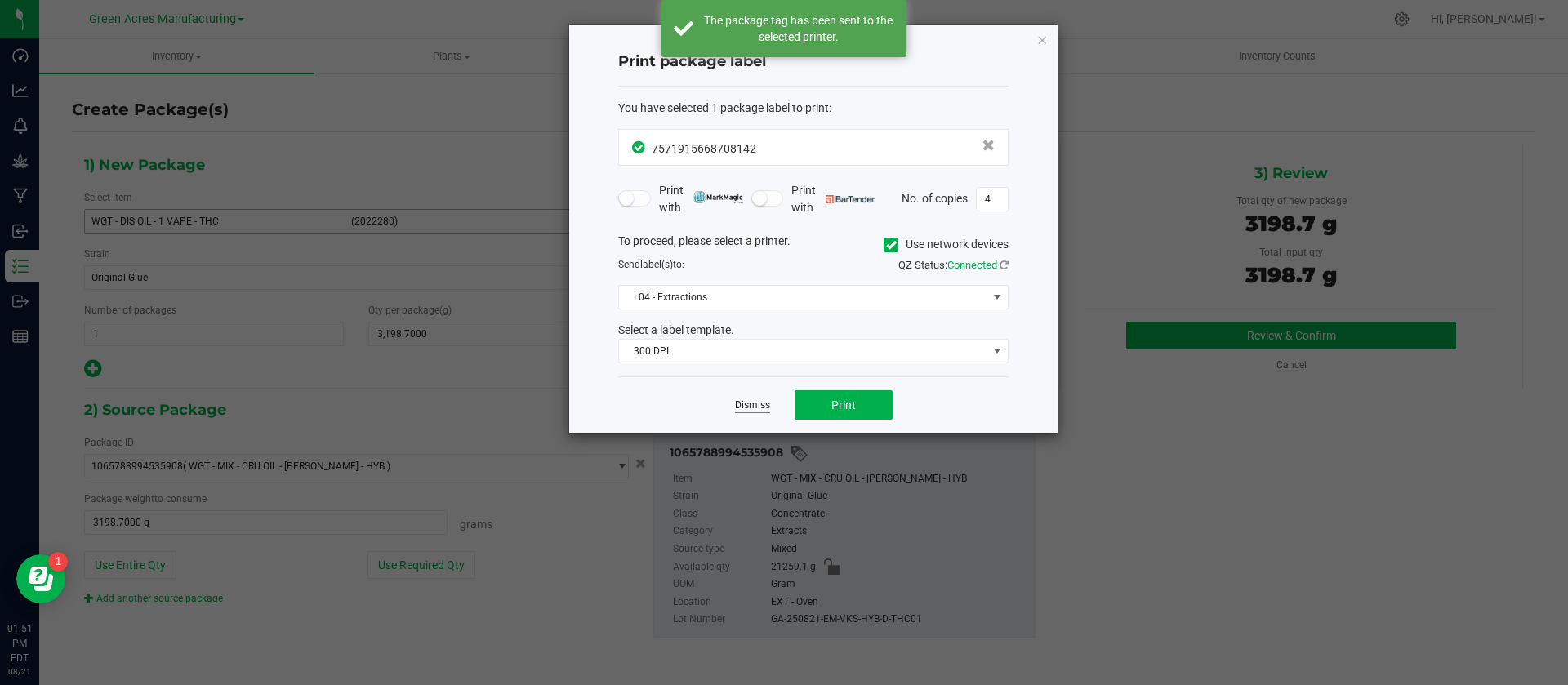
click at [739, 403] on link "Dismiss" at bounding box center [752, 405] width 35 height 14
